Goal: Download file/media

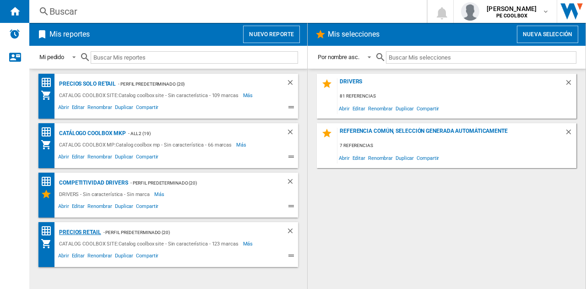
click at [86, 233] on div "PRECIOS RETAIL" at bounding box center [79, 232] width 44 height 11
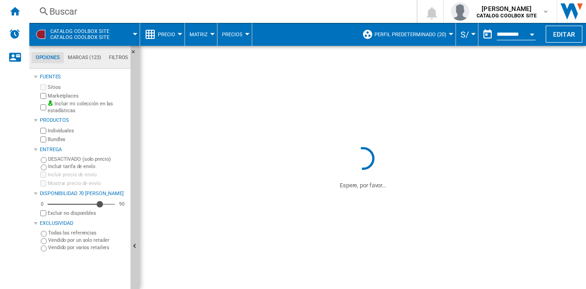
click at [131, 34] on span at bounding box center [128, 34] width 13 height 23
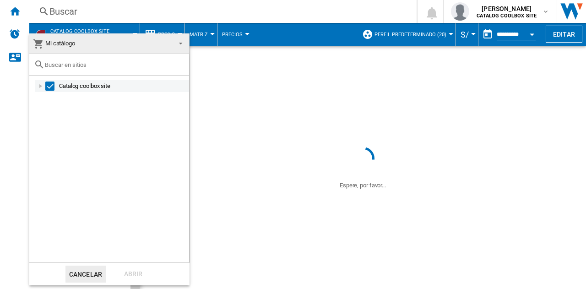
click at [42, 87] on div at bounding box center [40, 85] width 9 height 9
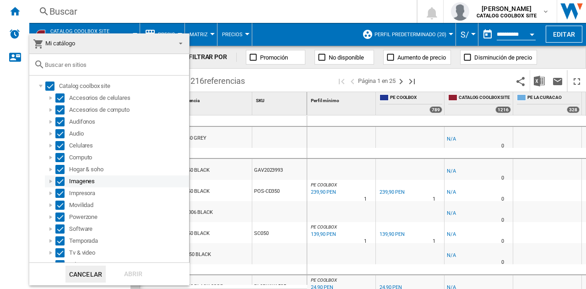
scroll to position [20, 0]
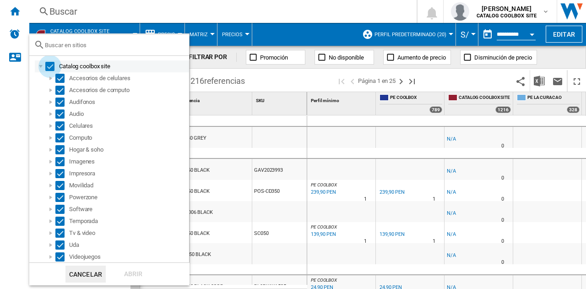
click at [50, 65] on div "Select" at bounding box center [49, 66] width 9 height 9
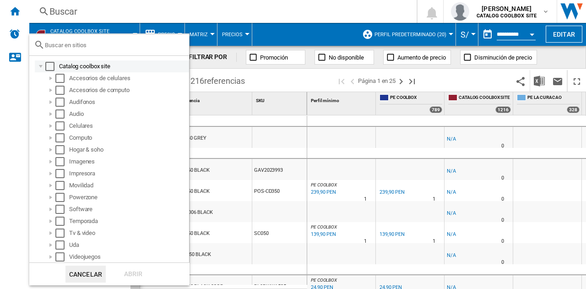
click at [50, 65] on div "Select" at bounding box center [49, 66] width 9 height 9
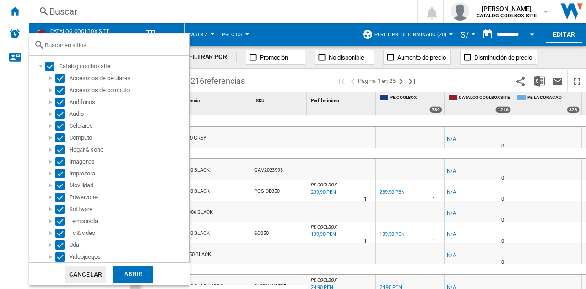
click at [135, 270] on div "Abrir" at bounding box center [133, 273] width 40 height 17
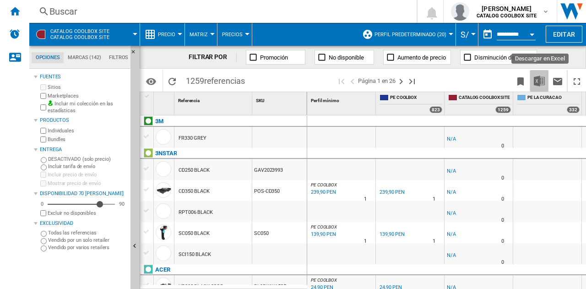
click at [542, 80] on img "Descargar en Excel" at bounding box center [539, 81] width 11 height 11
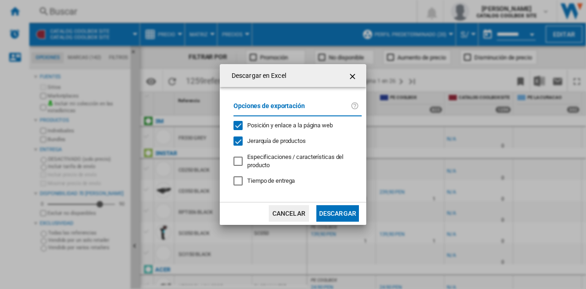
click at [341, 212] on button "Descargar" at bounding box center [337, 213] width 43 height 16
